Goal: Transaction & Acquisition: Download file/media

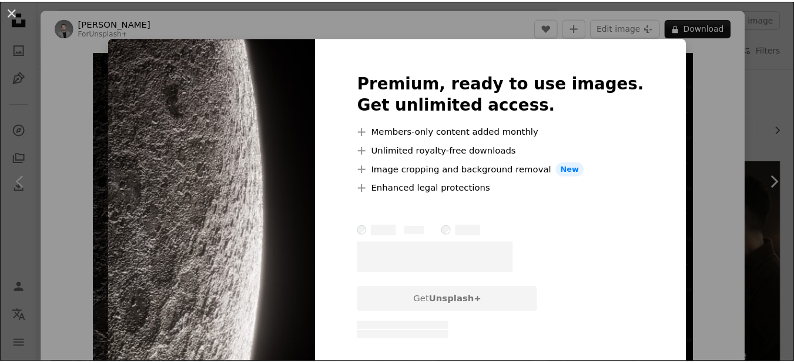
scroll to position [2174, 0]
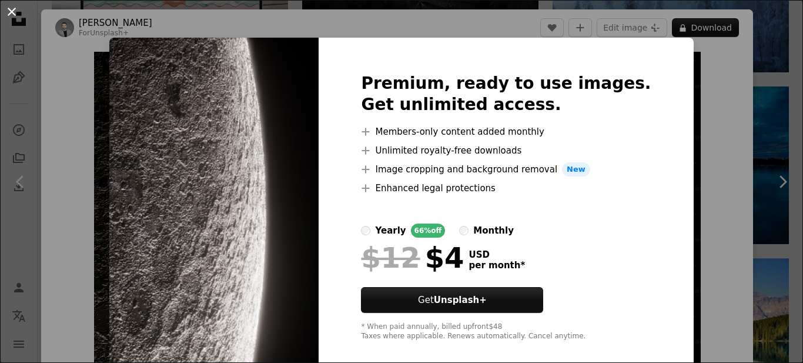
click at [11, 5] on button "An X shape" at bounding box center [12, 12] width 14 height 14
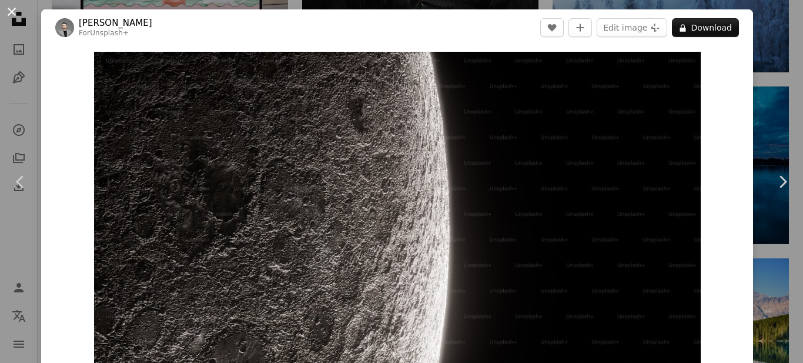
click at [15, 9] on button "An X shape" at bounding box center [12, 12] width 14 height 14
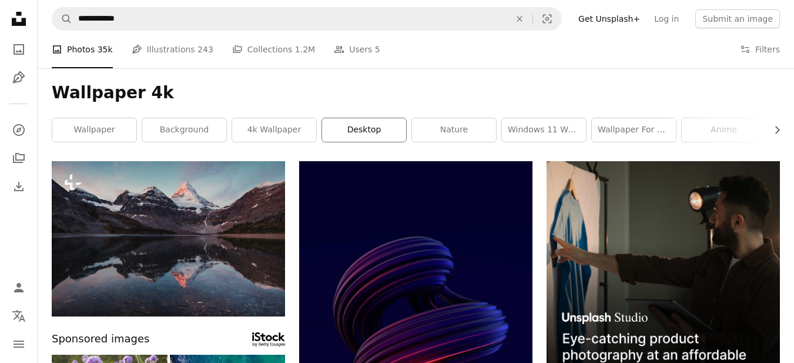
click at [383, 124] on link "desktop" at bounding box center [364, 130] width 84 height 24
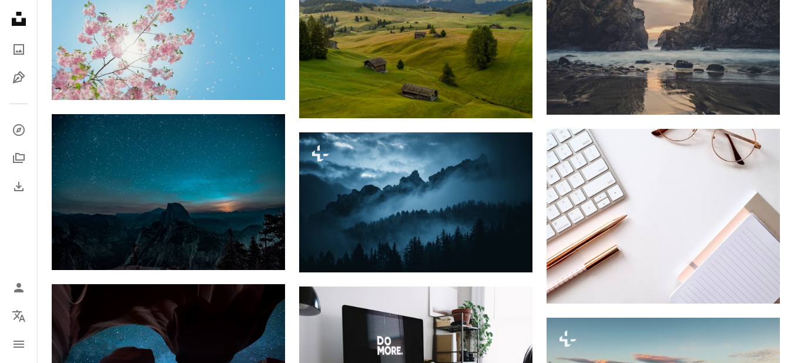
scroll to position [881, 0]
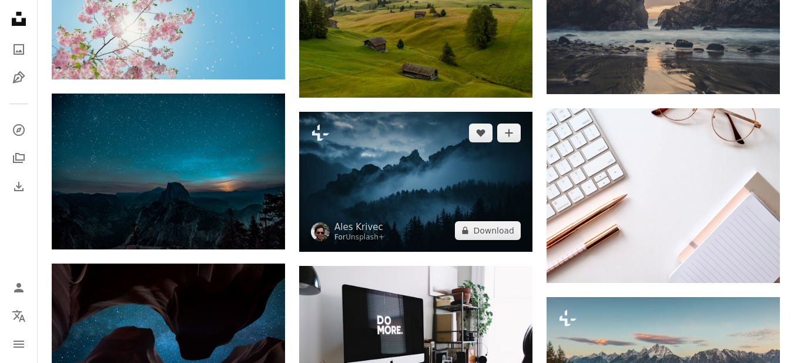
click at [372, 147] on img at bounding box center [415, 182] width 233 height 140
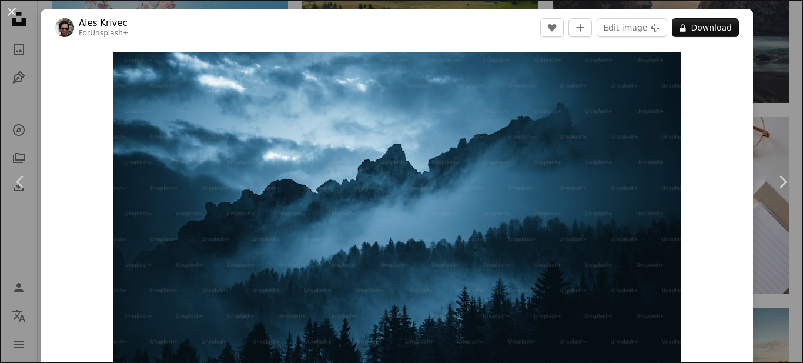
drag, startPoint x: 8, startPoint y: 9, endPoint x: 20, endPoint y: 11, distance: 11.8
click at [8, 9] on button "An X shape" at bounding box center [12, 12] width 14 height 14
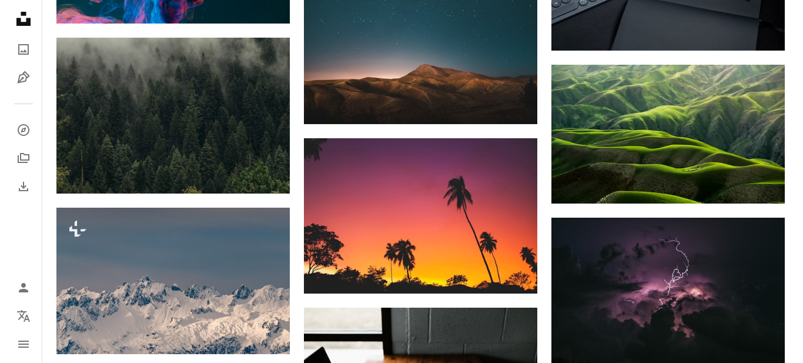
scroll to position [3466, 0]
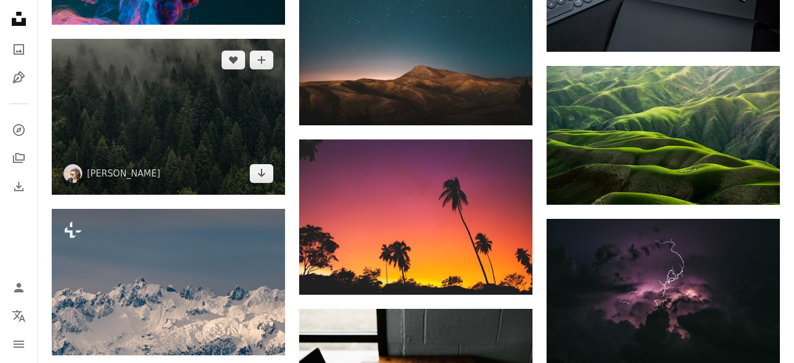
click at [229, 113] on img at bounding box center [168, 116] width 233 height 155
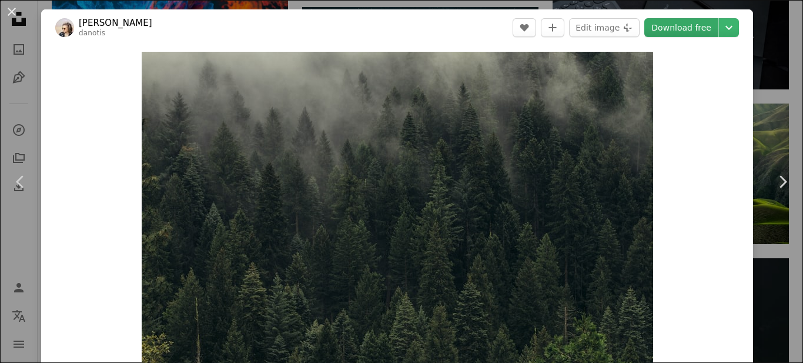
click at [694, 30] on link "Download free" at bounding box center [681, 27] width 74 height 19
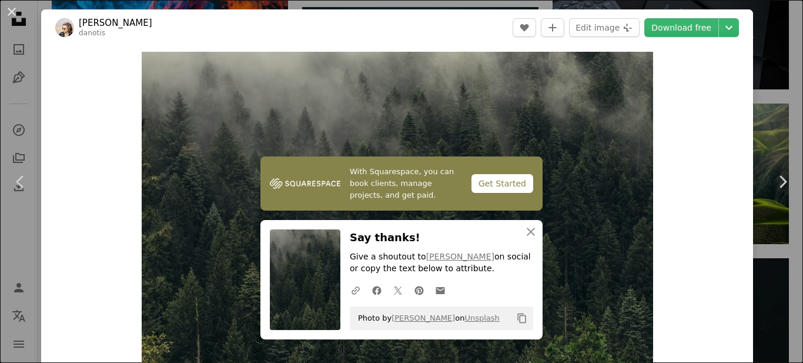
drag, startPoint x: 18, startPoint y: 9, endPoint x: 28, endPoint y: 15, distance: 11.6
click at [18, 9] on button "An X shape" at bounding box center [12, 12] width 14 height 14
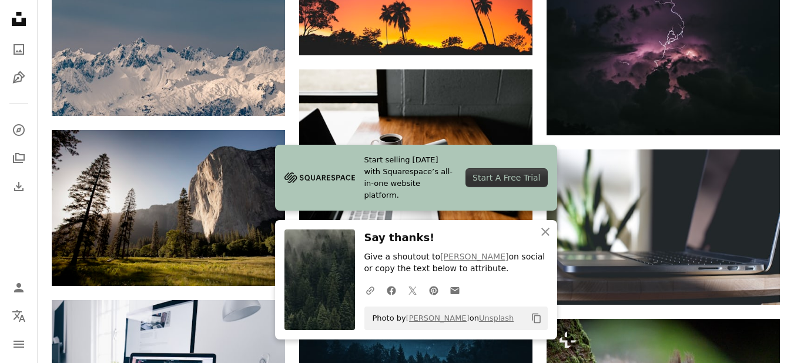
scroll to position [3878, 0]
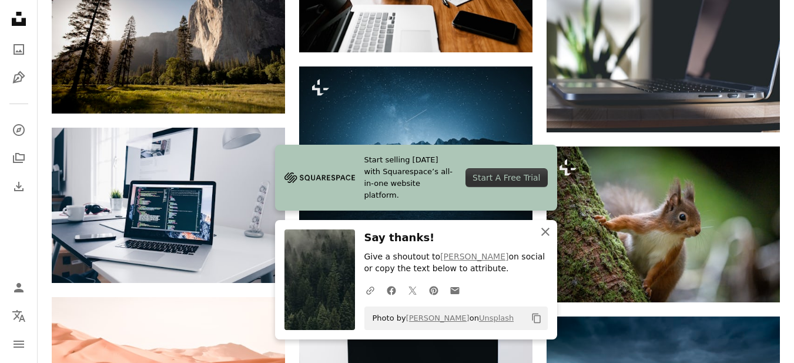
click at [545, 234] on icon "An X shape" at bounding box center [545, 231] width 14 height 14
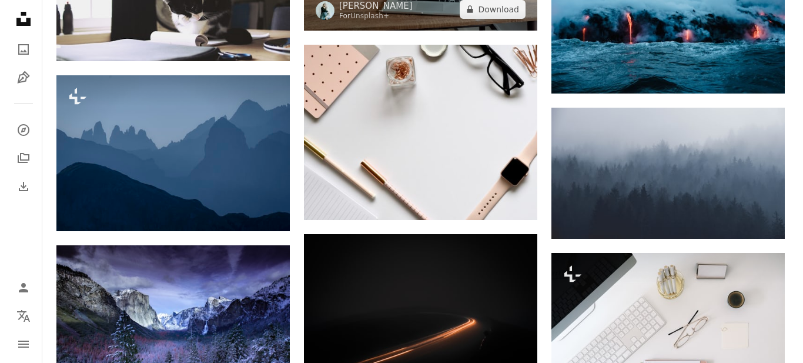
scroll to position [6404, 0]
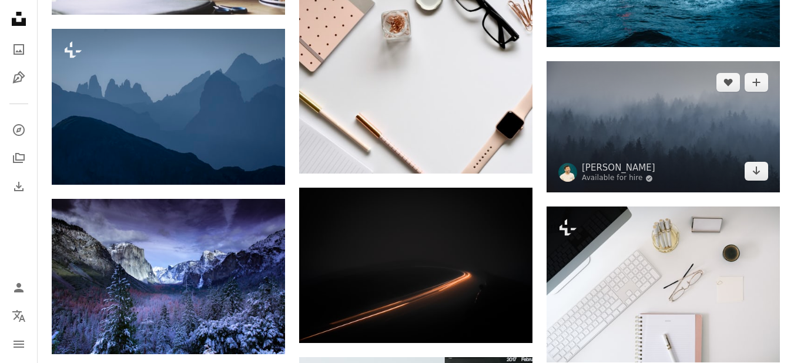
click at [703, 147] on img at bounding box center [662, 126] width 233 height 131
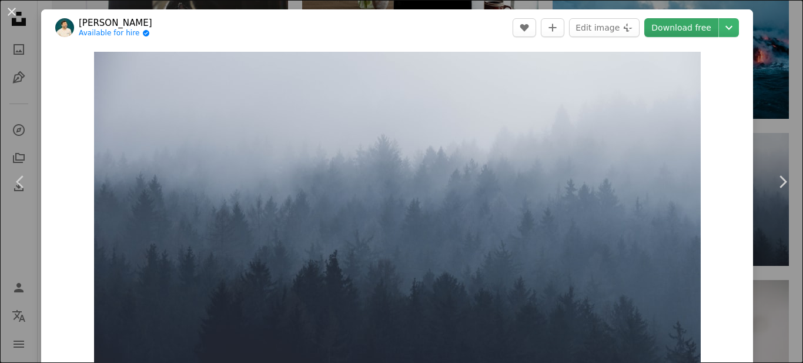
click at [679, 24] on link "Download free" at bounding box center [681, 27] width 74 height 19
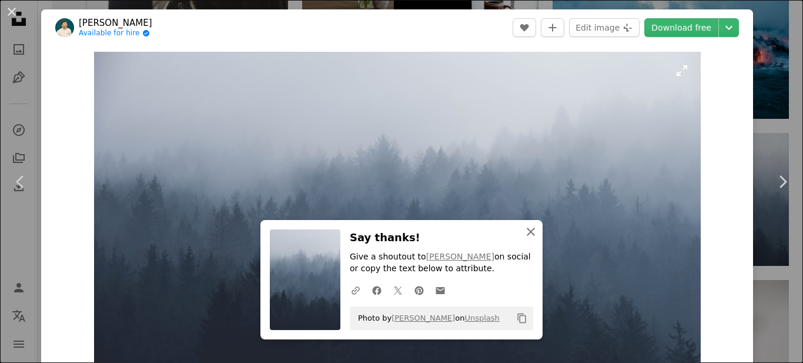
drag, startPoint x: 531, startPoint y: 228, endPoint x: 523, endPoint y: 220, distance: 11.2
click at [531, 228] on icon "An X shape" at bounding box center [530, 231] width 14 height 14
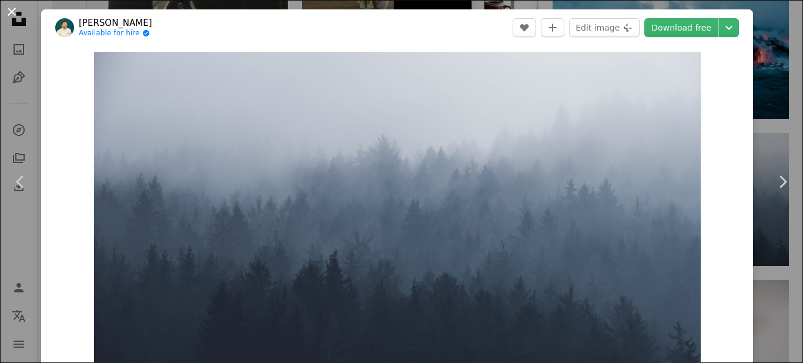
click at [12, 7] on button "An X shape" at bounding box center [12, 12] width 14 height 14
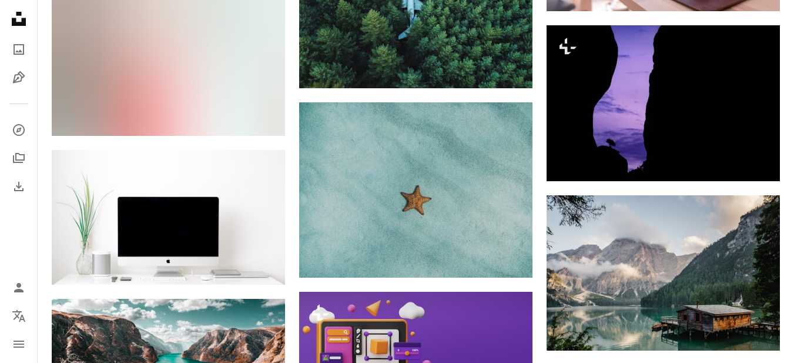
scroll to position [10223, 0]
